Goal: Task Accomplishment & Management: Manage account settings

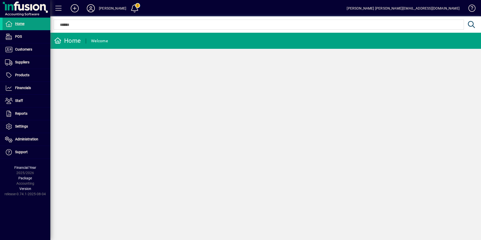
click at [93, 9] on icon at bounding box center [91, 8] width 10 height 8
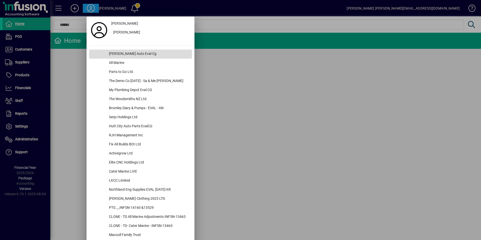
click at [129, 53] on div "[PERSON_NAME] Auto Eval Cg" at bounding box center [148, 54] width 87 height 9
